Goal: Check status: Check status

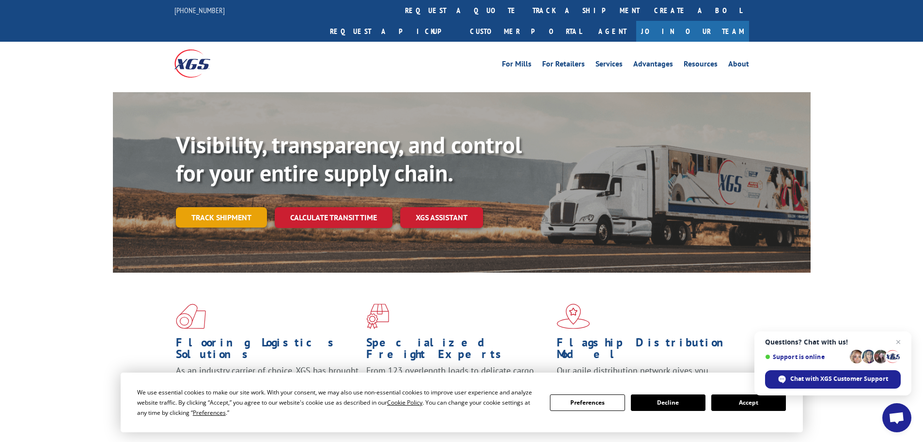
click at [223, 207] on link "Track shipment" at bounding box center [221, 217] width 91 height 20
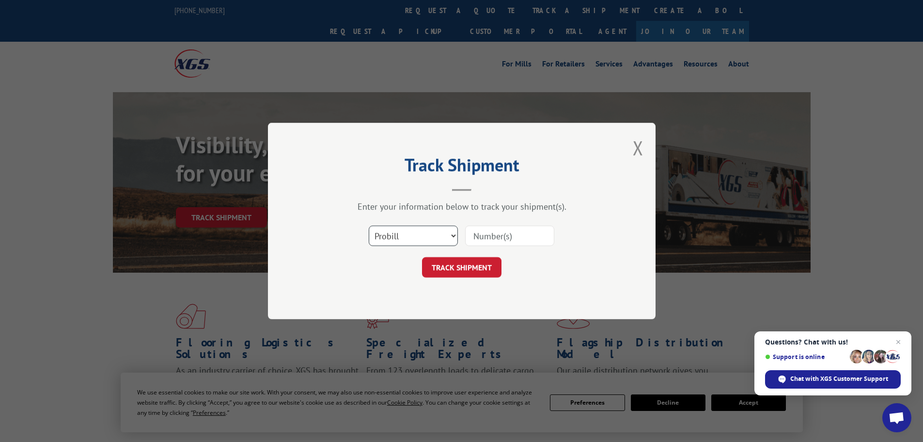
click at [416, 237] on select "Select category... Probill BOL PO" at bounding box center [413, 235] width 89 height 20
select select "bol"
click at [369, 225] on select "Select category... Probill BOL PO" at bounding box center [413, 235] width 89 height 20
click at [474, 230] on input at bounding box center [509, 235] width 89 height 20
drag, startPoint x: 472, startPoint y: 247, endPoint x: 456, endPoint y: 241, distance: 17.5
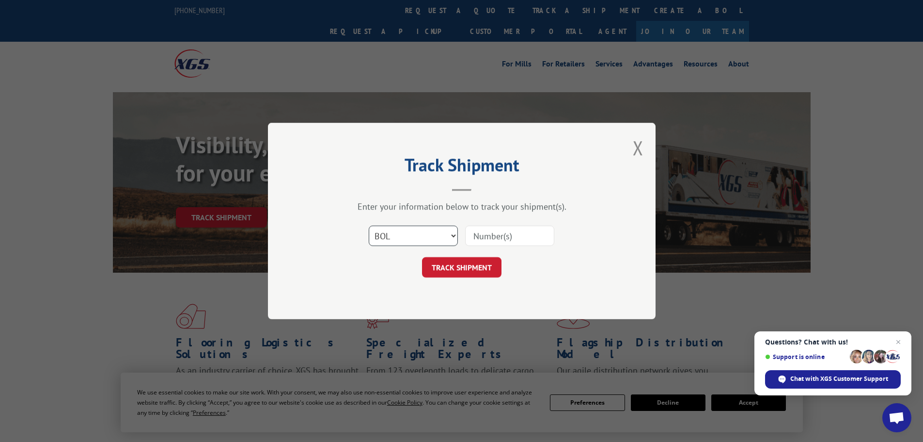
click at [454, 239] on select "Select category... Probill BOL PO" at bounding box center [413, 235] width 89 height 20
click at [472, 233] on input at bounding box center [509, 235] width 89 height 20
paste input "5106106"
type input "5106106"
click at [478, 270] on button "TRACK SHIPMENT" at bounding box center [461, 267] width 79 height 20
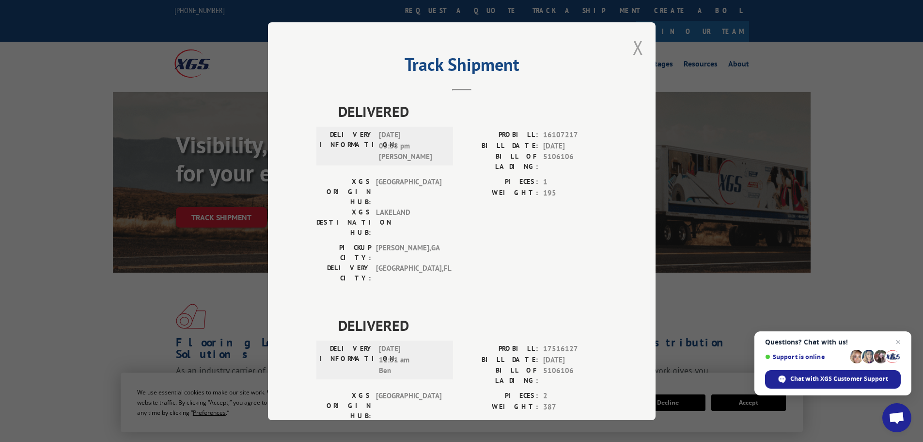
click at [636, 46] on button "Close modal" at bounding box center [638, 47] width 11 height 26
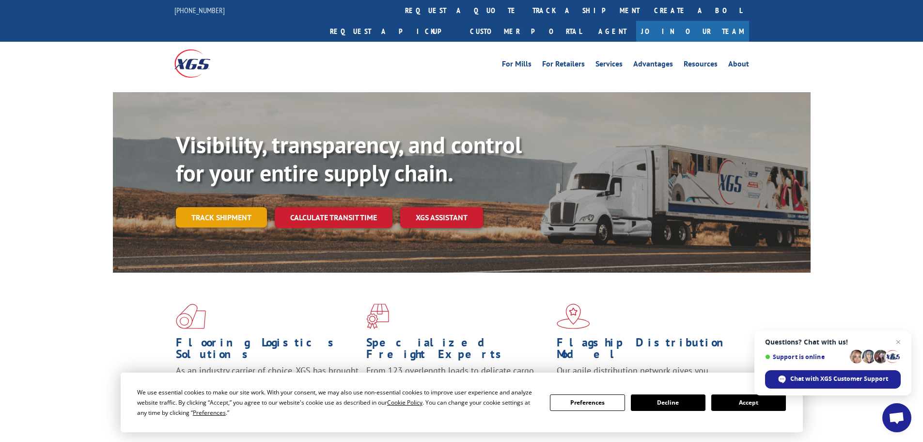
click at [228, 207] on link "Track shipment" at bounding box center [221, 217] width 91 height 20
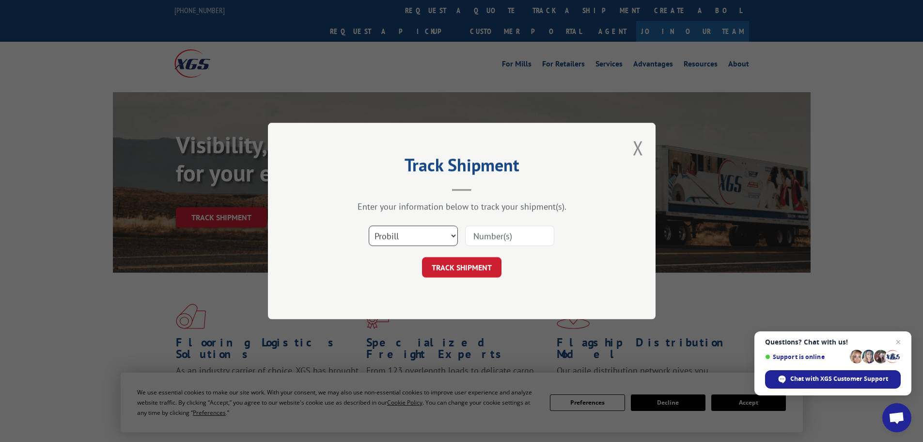
click at [399, 234] on select "Select category... Probill BOL PO" at bounding box center [413, 235] width 89 height 20
select select "bol"
click at [369, 225] on select "Select category... Probill BOL PO" at bounding box center [413, 235] width 89 height 20
click at [492, 237] on input at bounding box center [509, 235] width 89 height 20
paste input "440316"
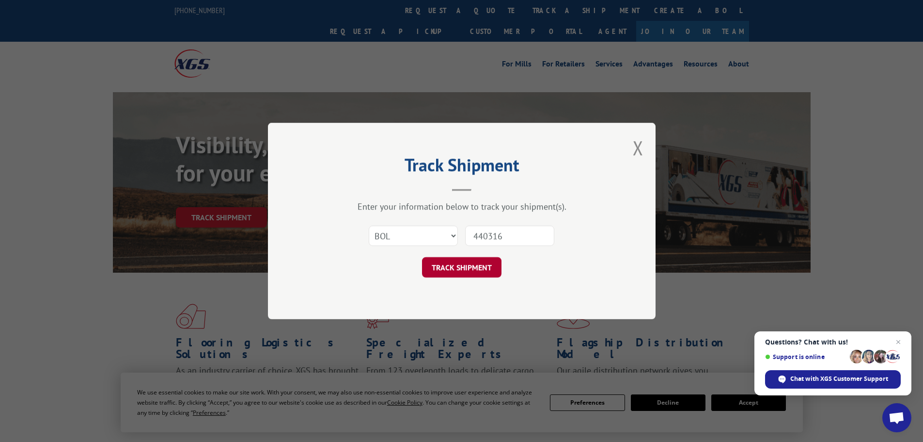
type input "440316"
click at [461, 267] on button "TRACK SHIPMENT" at bounding box center [461, 267] width 79 height 20
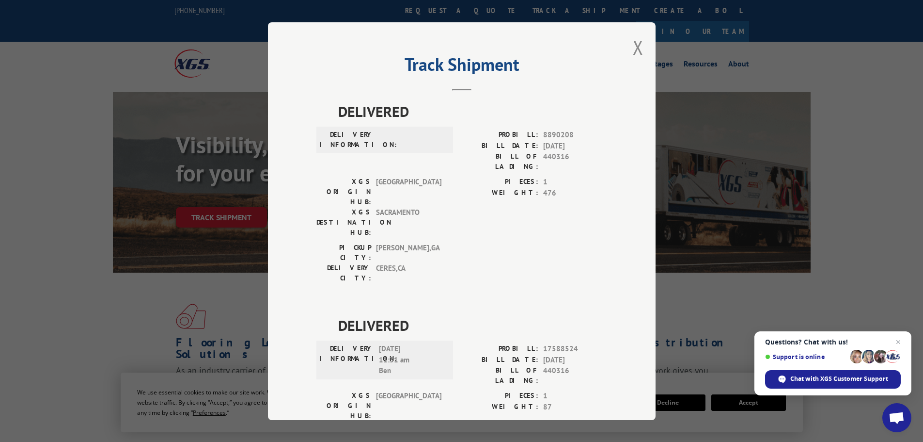
drag, startPoint x: 635, startPoint y: 48, endPoint x: 633, endPoint y: 62, distance: 14.4
click at [636, 48] on button "Close modal" at bounding box center [638, 47] width 11 height 26
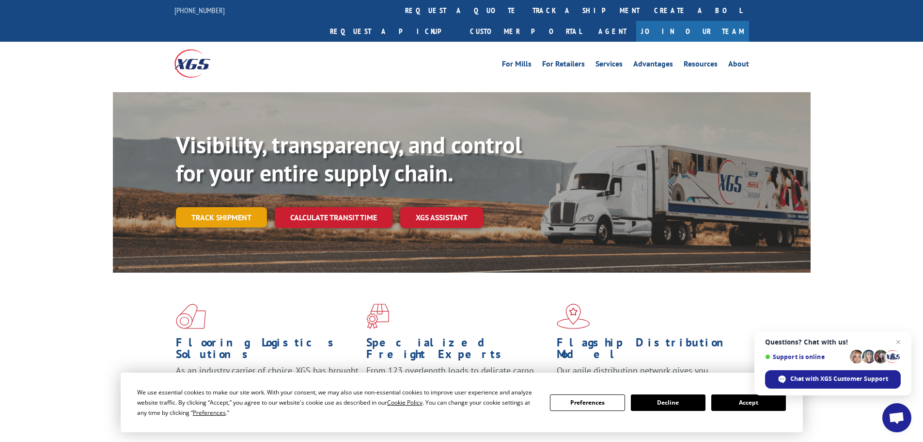
click at [231, 207] on link "Track shipment" at bounding box center [221, 217] width 91 height 20
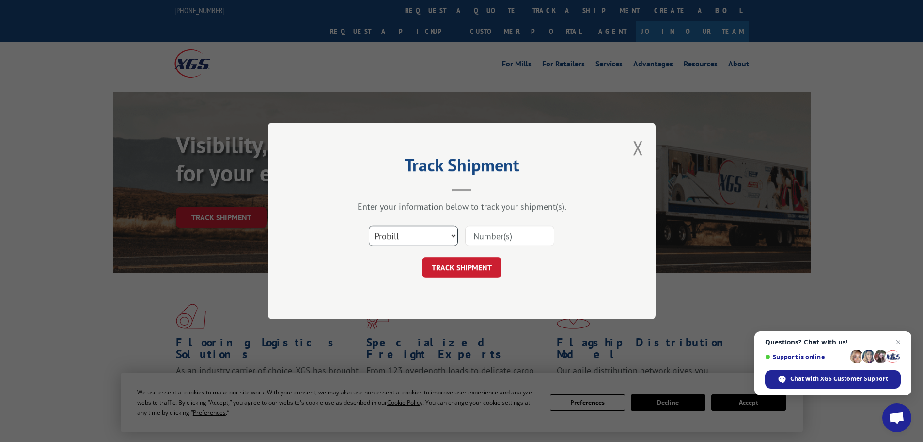
click at [431, 237] on select "Select category... Probill BOL PO" at bounding box center [413, 235] width 89 height 20
select select "bol"
click at [369, 225] on select "Select category... Probill BOL PO" at bounding box center [413, 235] width 89 height 20
click at [492, 240] on input at bounding box center [509, 235] width 89 height 20
paste input "6006988"
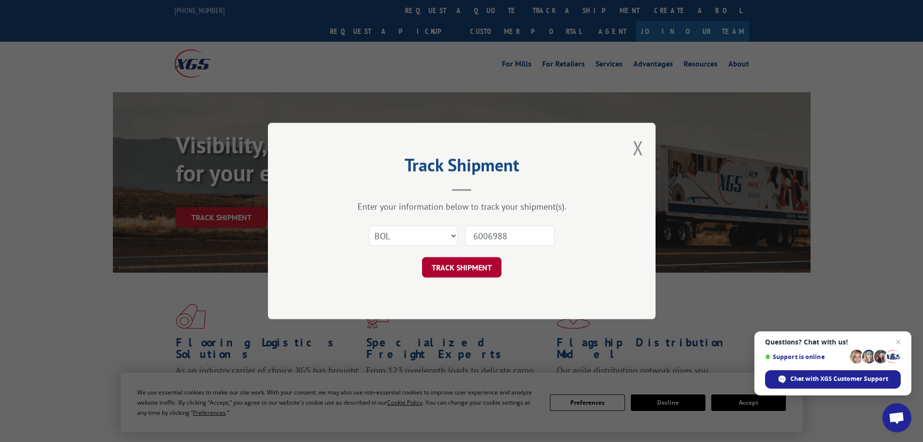
type input "6006988"
click at [467, 276] on button "TRACK SHIPMENT" at bounding box center [461, 267] width 79 height 20
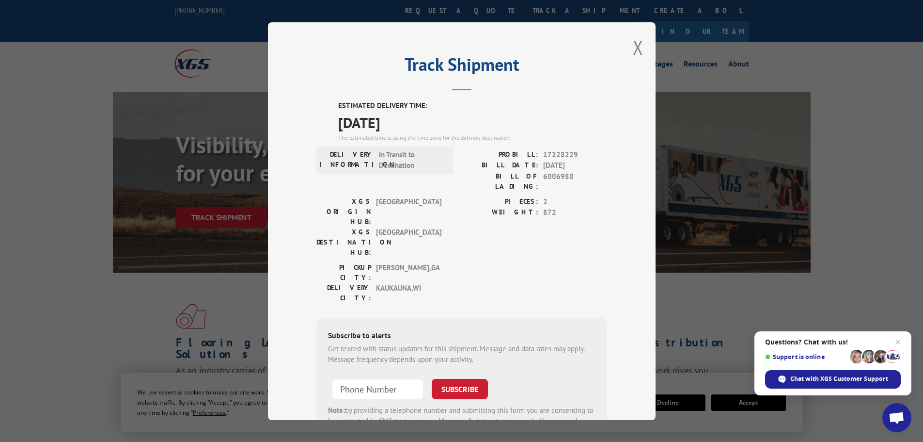
drag, startPoint x: 336, startPoint y: 124, endPoint x: 415, endPoint y: 127, distance: 79.1
click at [415, 127] on span "[DATE]" at bounding box center [472, 122] width 269 height 22
copy span "[DATE]"
click at [634, 46] on button "Close modal" at bounding box center [638, 47] width 11 height 26
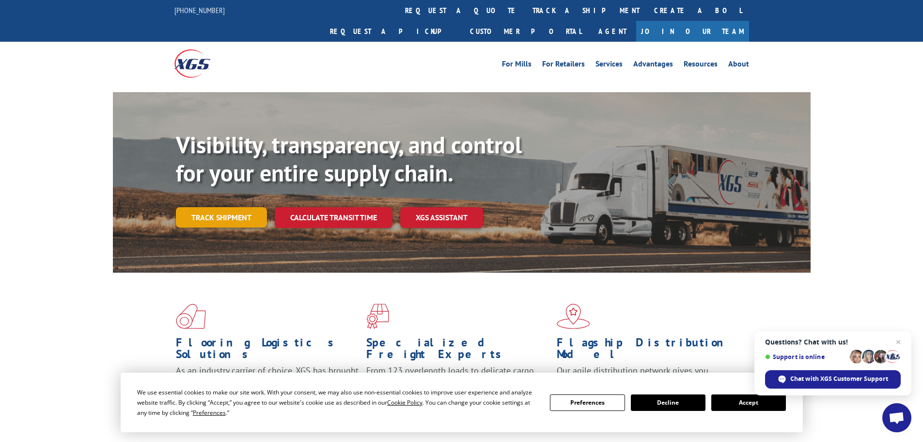
click at [231, 207] on link "Track shipment" at bounding box center [221, 217] width 91 height 20
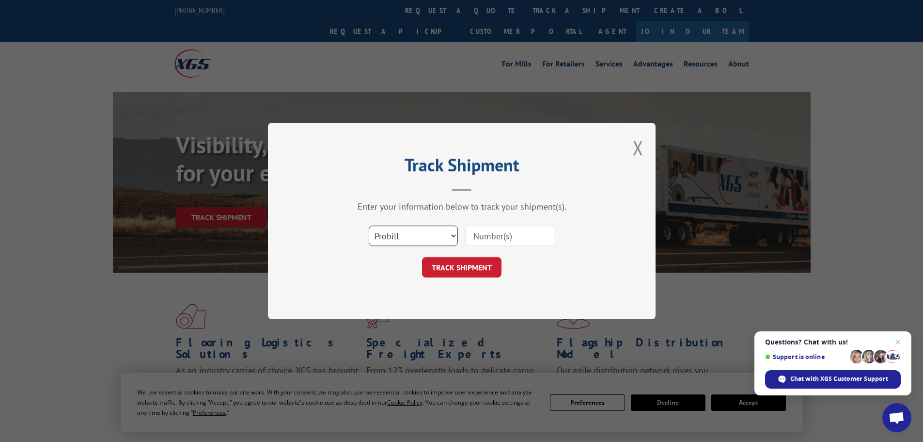
click at [435, 239] on select "Select category... Probill BOL PO" at bounding box center [413, 235] width 89 height 20
select select "bol"
click at [369, 225] on select "Select category... Probill BOL PO" at bounding box center [413, 235] width 89 height 20
click at [478, 234] on input at bounding box center [509, 235] width 89 height 20
paste input "5186192"
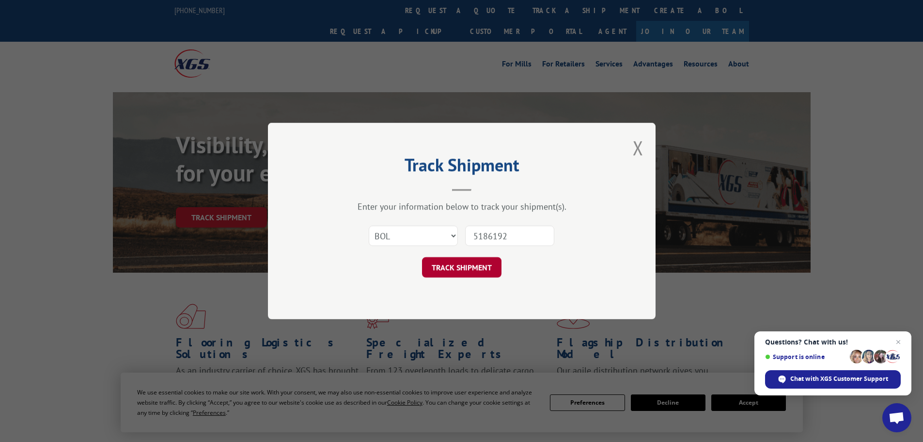
type input "5186192"
click at [470, 276] on button "TRACK SHIPMENT" at bounding box center [461, 267] width 79 height 20
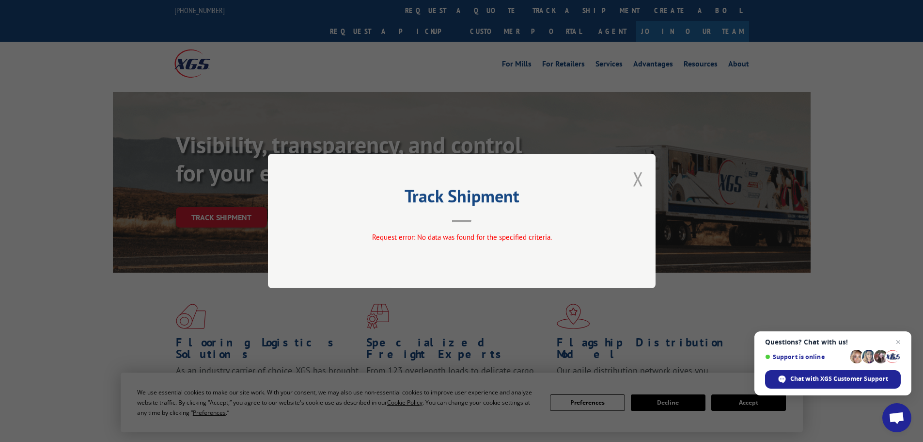
click at [641, 174] on button "Close modal" at bounding box center [638, 179] width 11 height 26
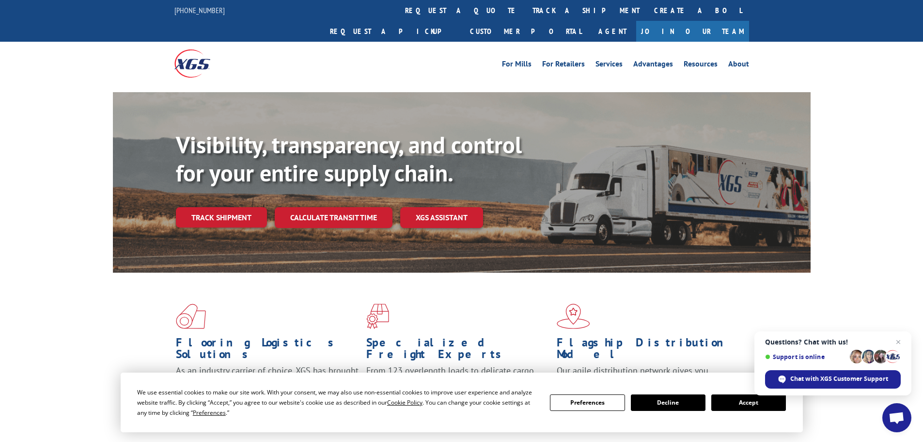
click at [864, 288] on div "Flooring Logistics Solutions As an industry carrier of choice, XGS has brought …" at bounding box center [461, 369] width 923 height 195
